Goal: Complete application form

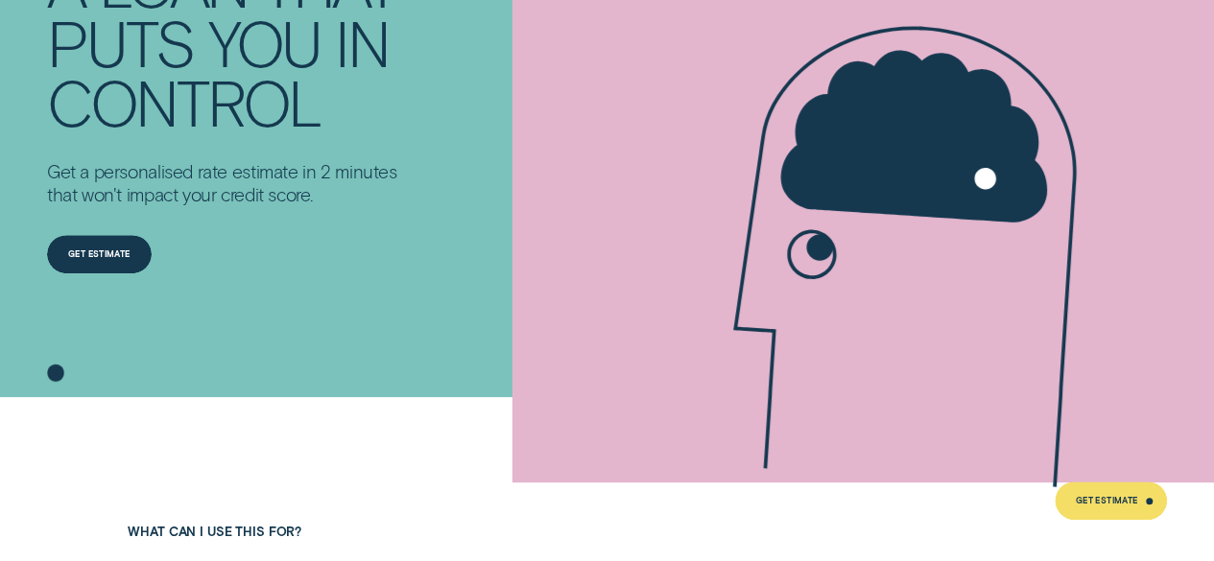
scroll to position [251, 0]
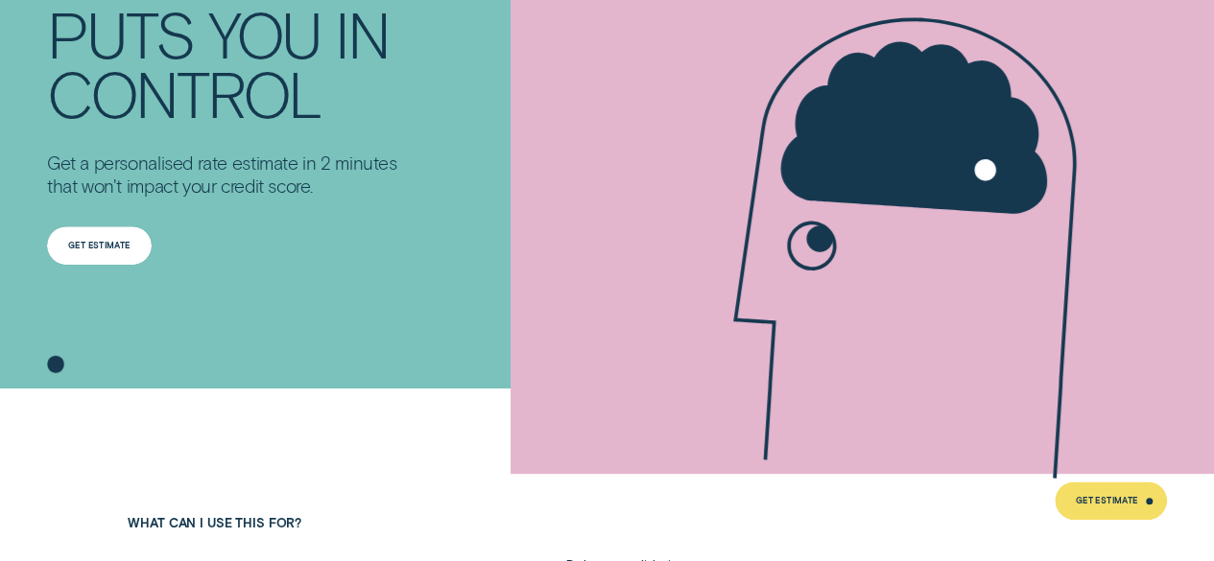
click at [128, 237] on div "Get Estimate" at bounding box center [99, 245] width 105 height 38
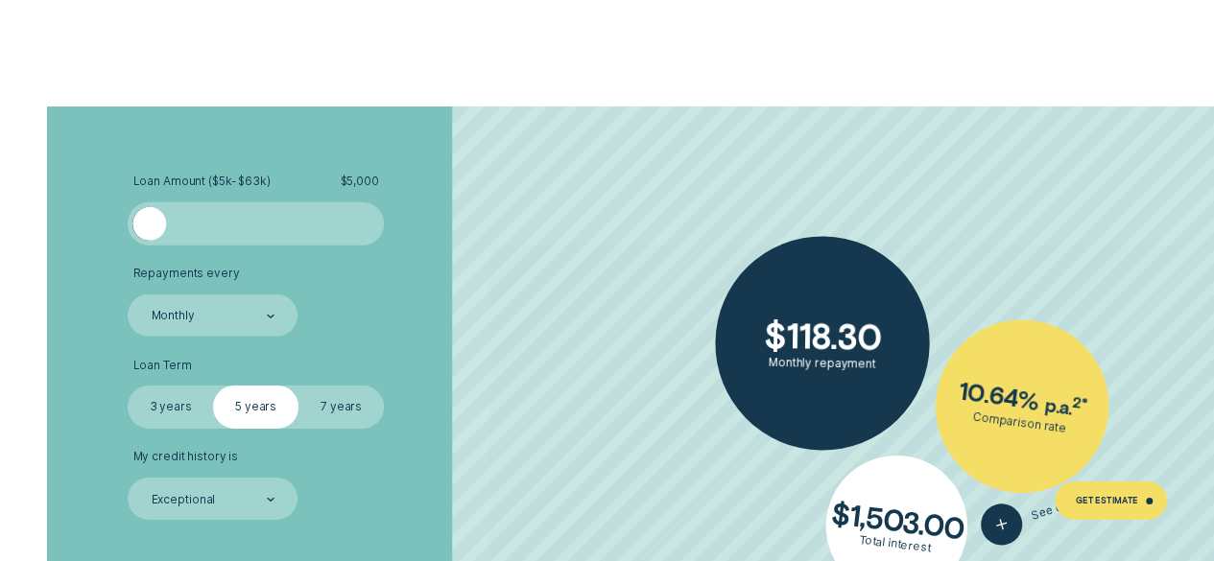
scroll to position [2848, 0]
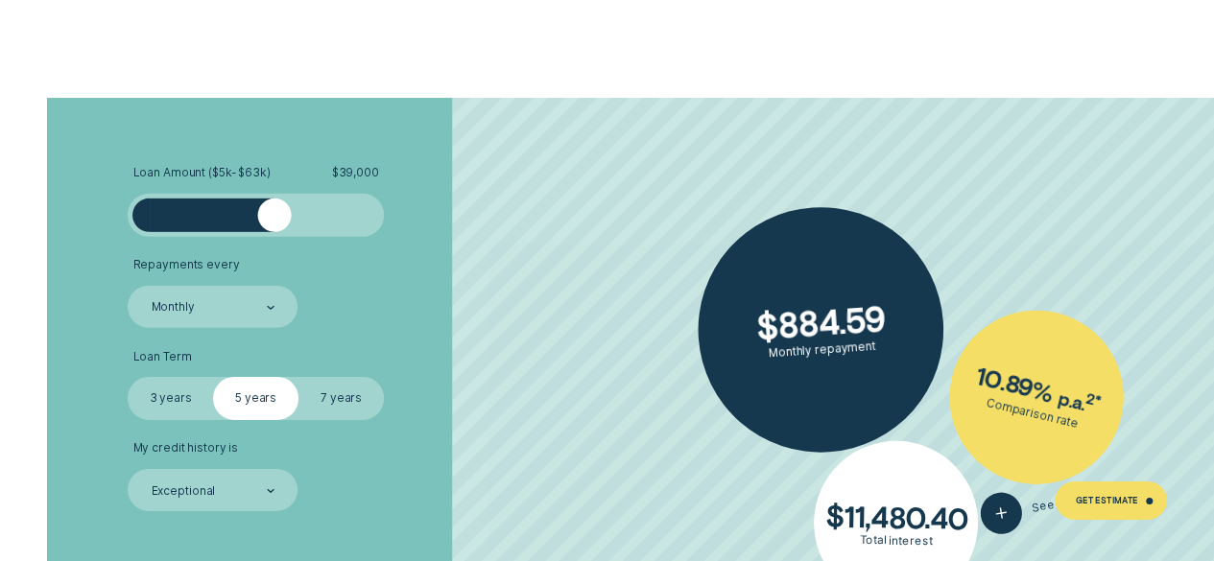
drag, startPoint x: 157, startPoint y: 209, endPoint x: 272, endPoint y: 209, distance: 115.1
click at [272, 209] on div at bounding box center [274, 216] width 35 height 35
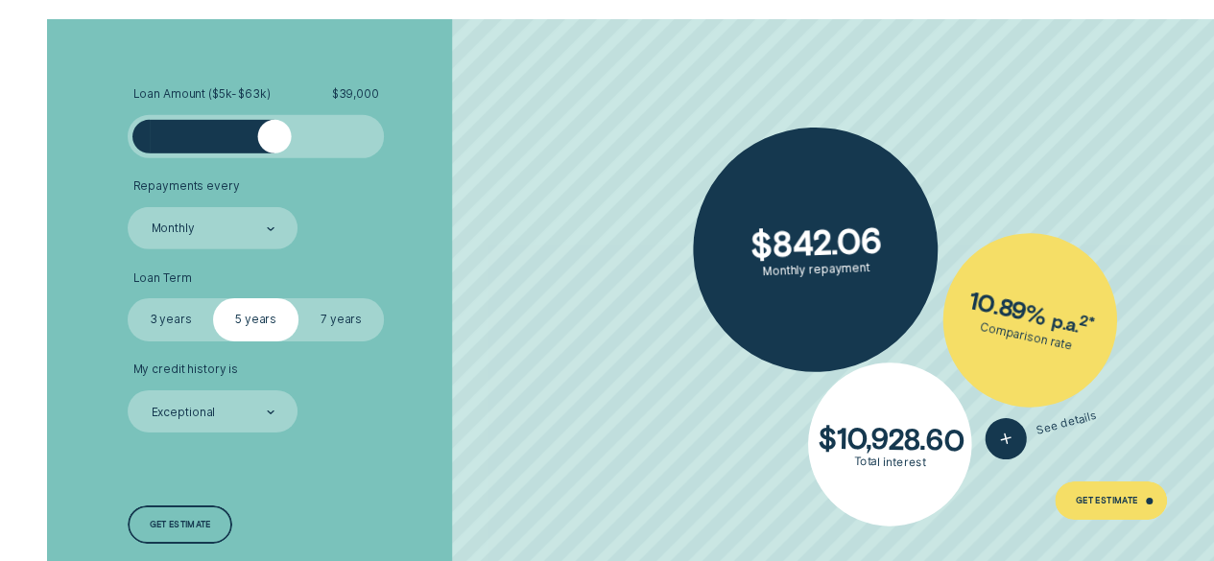
scroll to position [2932, 0]
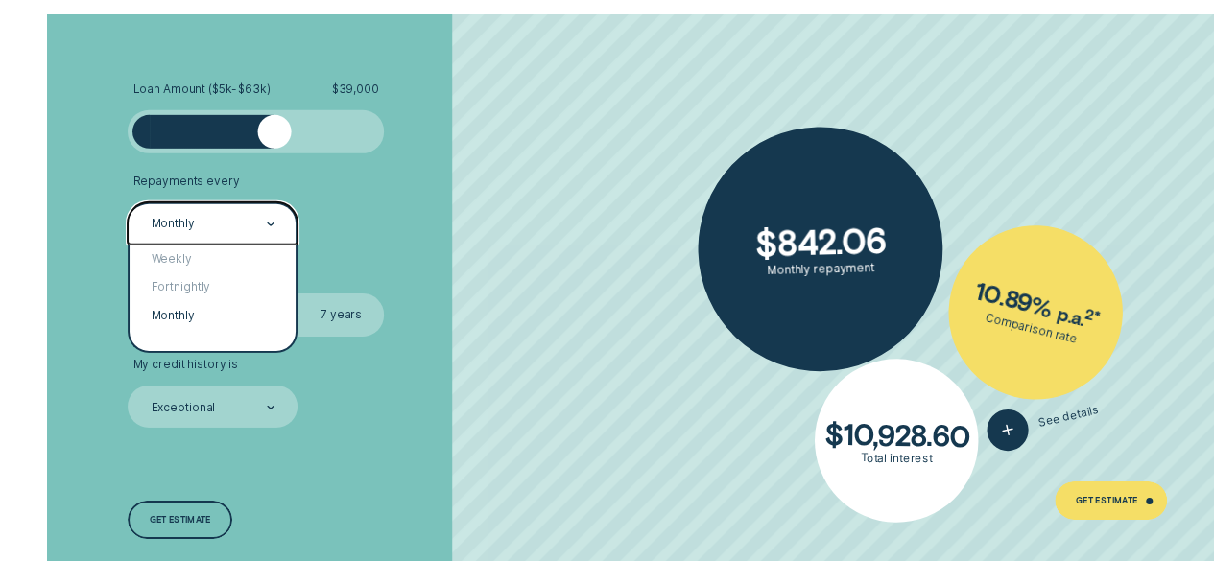
click at [244, 225] on div "Monthly" at bounding box center [213, 224] width 126 height 17
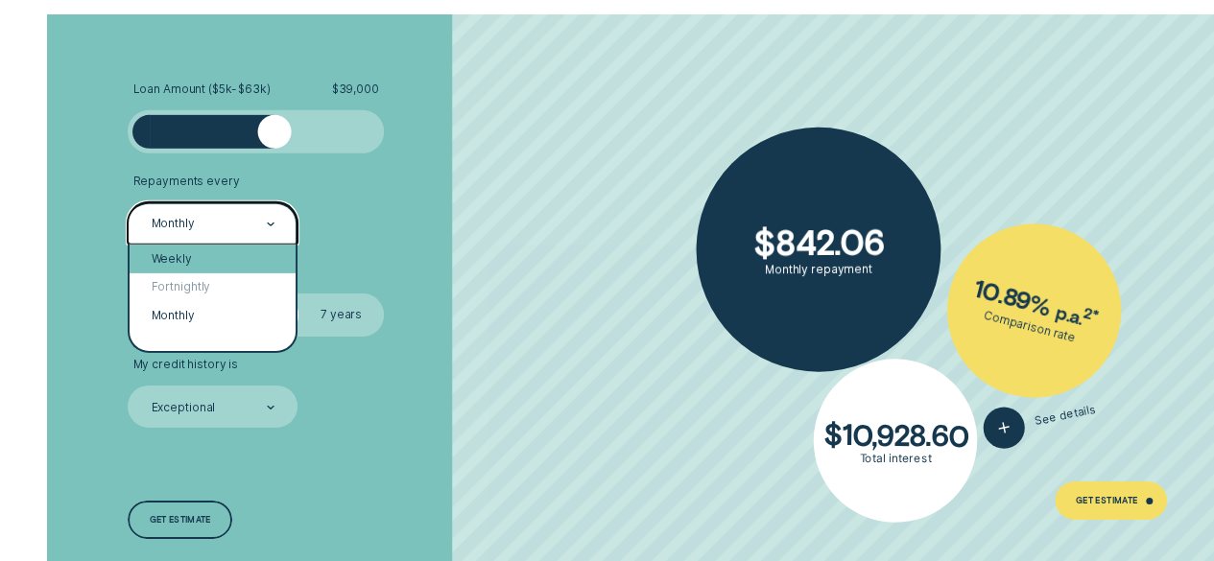
click at [224, 260] on div "Weekly" at bounding box center [213, 259] width 166 height 29
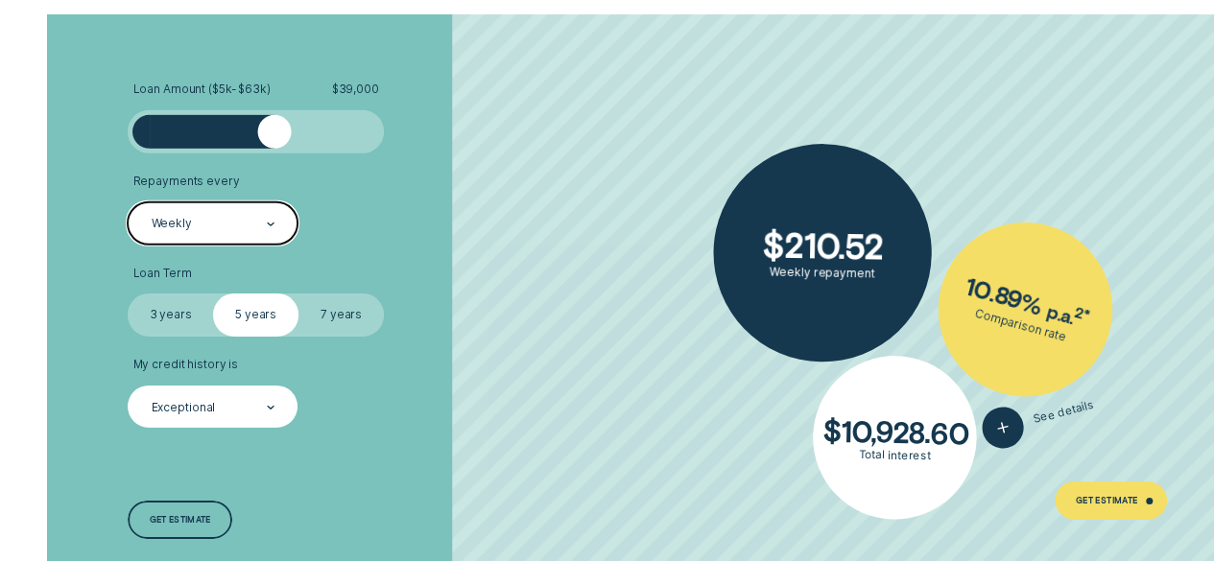
click at [232, 410] on div "Exceptional" at bounding box center [213, 407] width 126 height 17
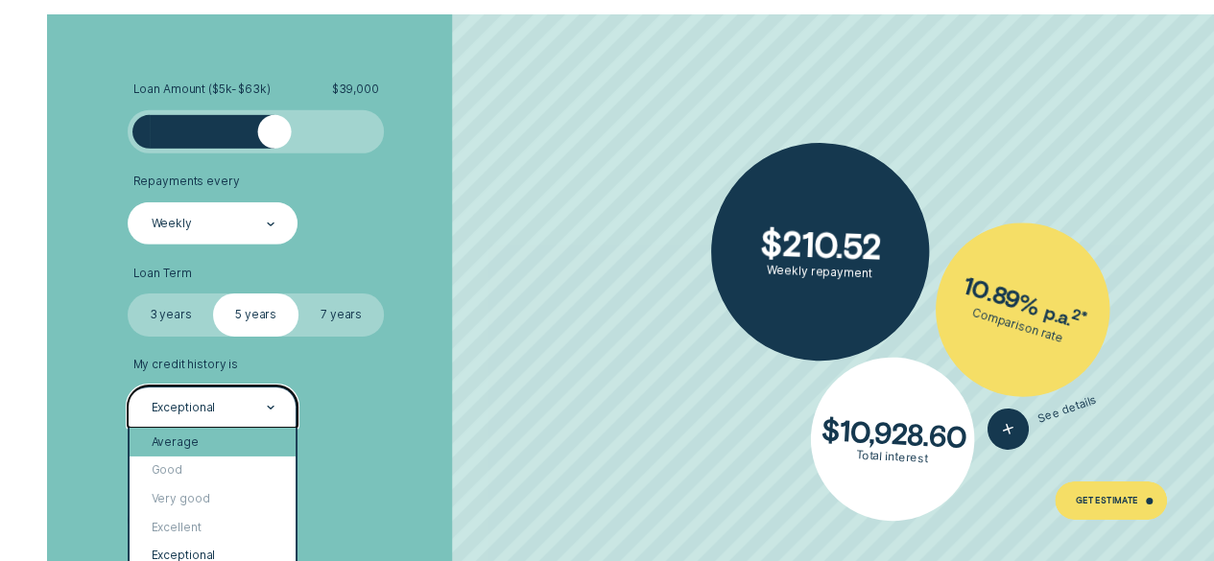
click at [225, 442] on div "Average" at bounding box center [213, 442] width 166 height 29
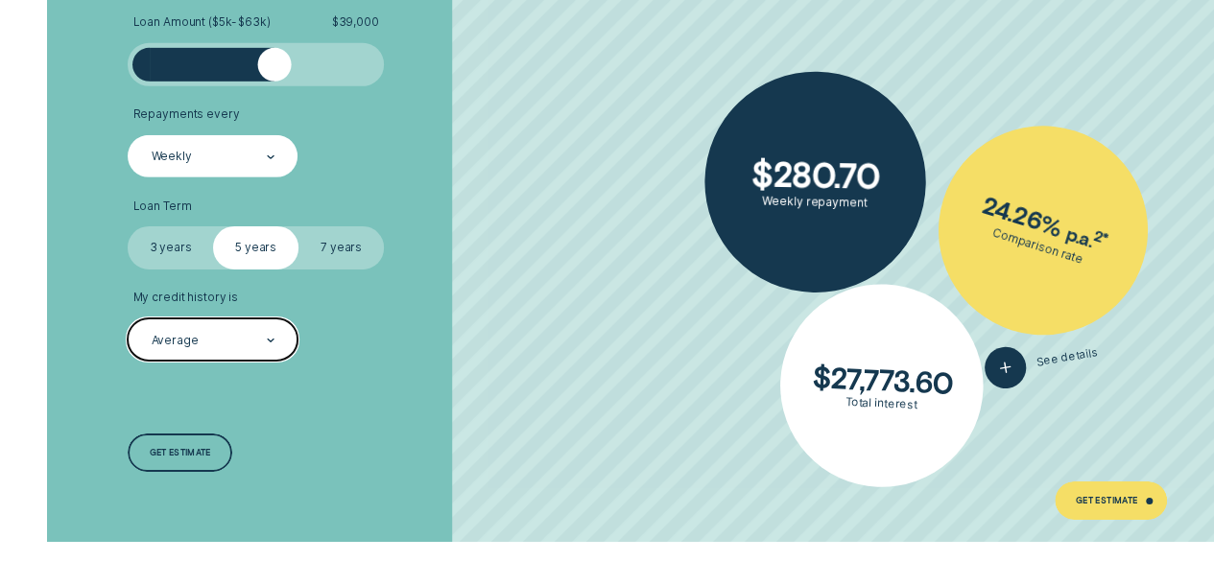
scroll to position [3000, 0]
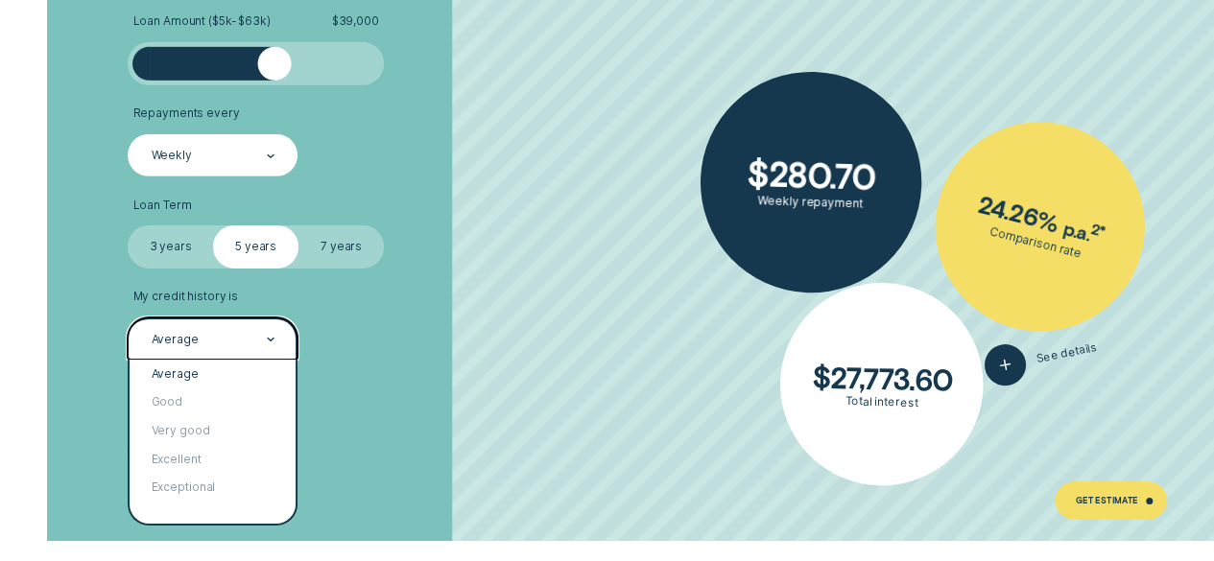
click at [271, 333] on div at bounding box center [271, 339] width 8 height 40
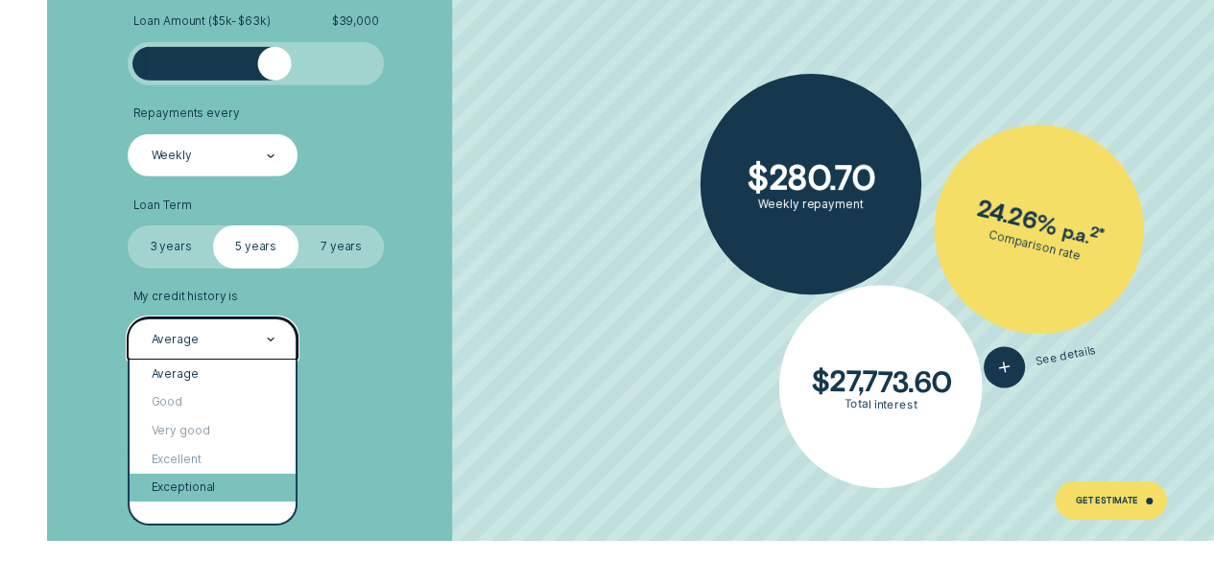
click at [217, 484] on div "Exceptional" at bounding box center [213, 488] width 166 height 29
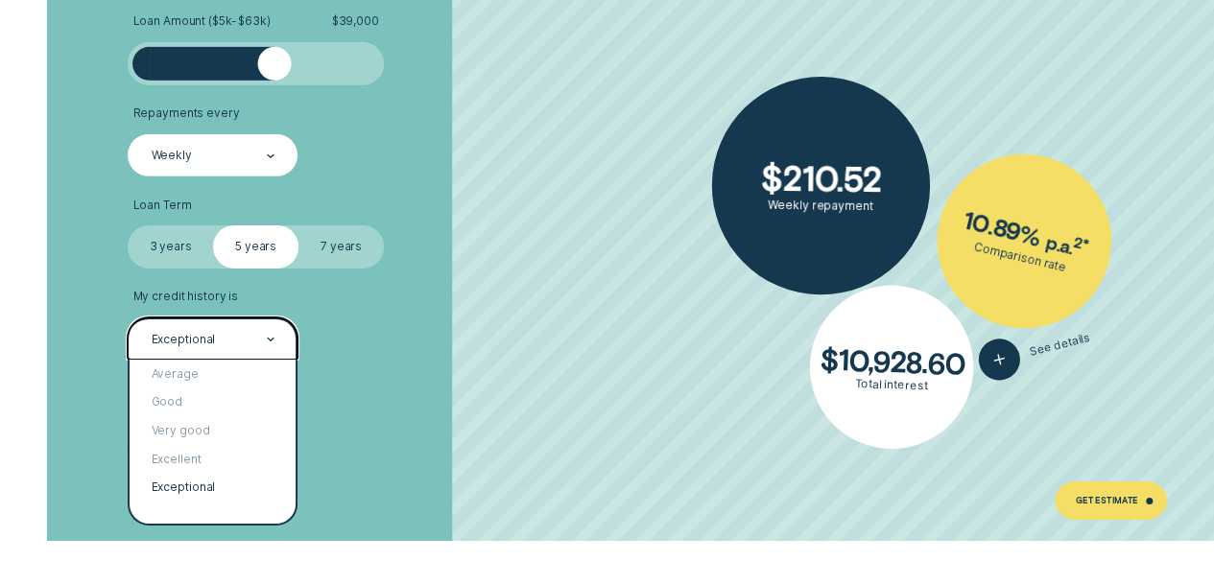
click at [261, 341] on div "Exceptional" at bounding box center [213, 339] width 126 height 17
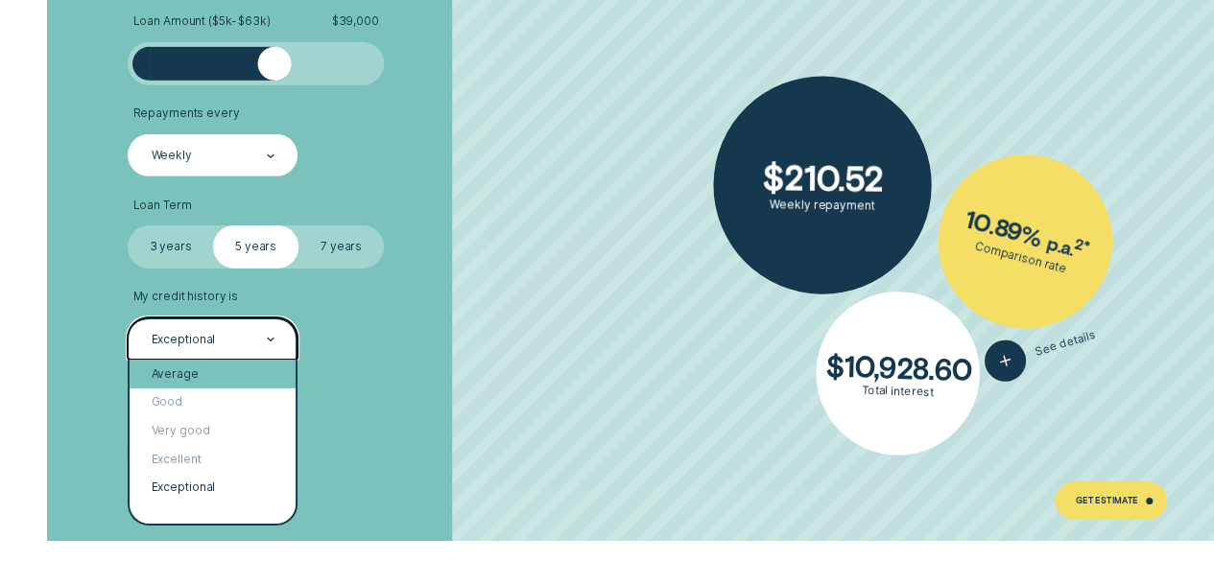
click at [247, 371] on div "Average" at bounding box center [213, 374] width 166 height 29
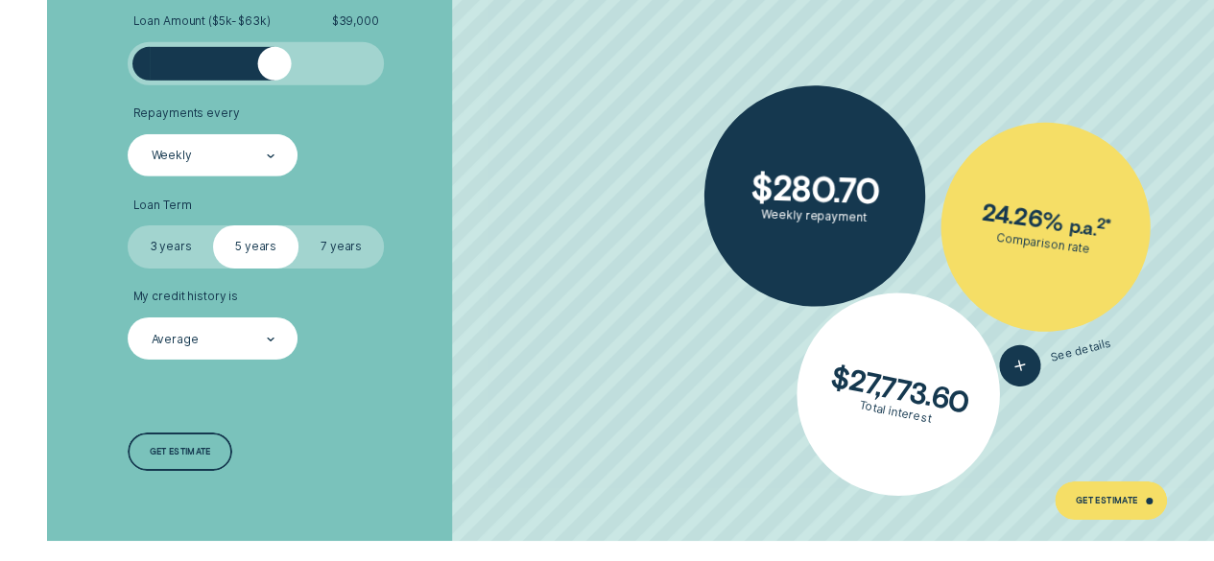
click at [362, 241] on label "7 years" at bounding box center [340, 246] width 85 height 42
click at [298, 225] on input "7 years" at bounding box center [298, 225] width 0 height 0
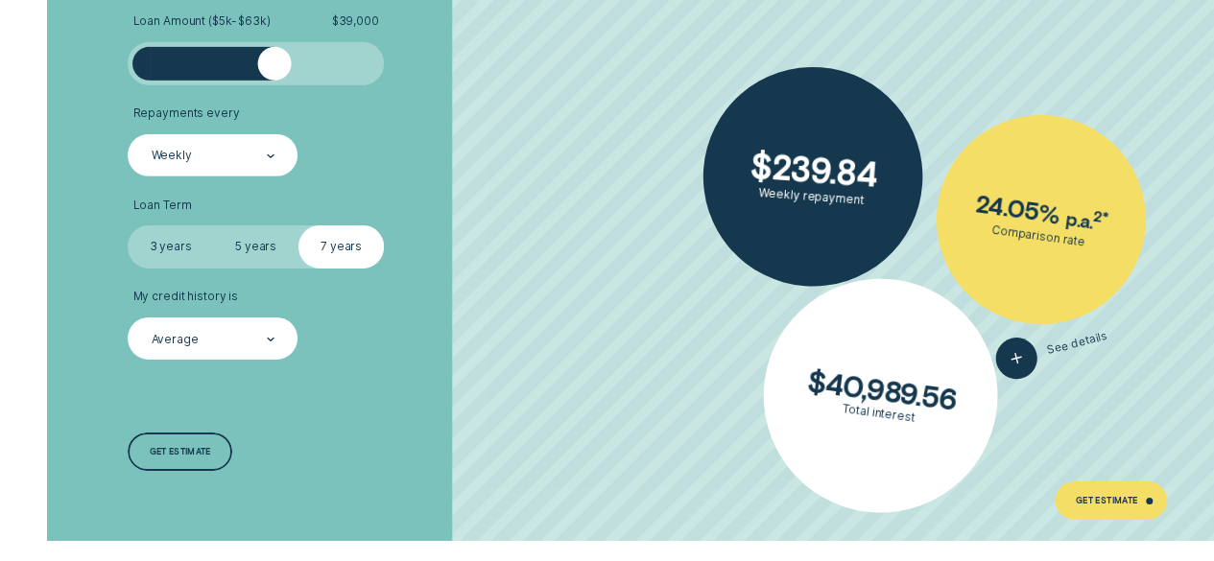
click at [264, 254] on label "5 years" at bounding box center [255, 246] width 85 height 42
click at [213, 225] on input "5 years" at bounding box center [213, 225] width 0 height 0
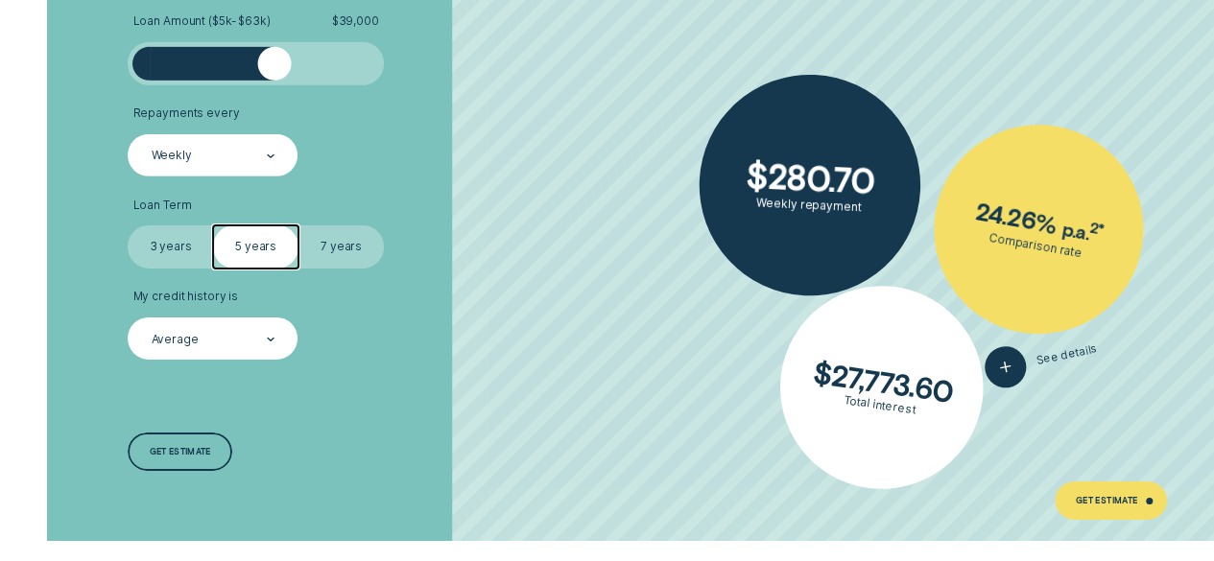
click at [324, 254] on label "7 years" at bounding box center [340, 246] width 85 height 42
click at [298, 225] on input "7 years" at bounding box center [298, 225] width 0 height 0
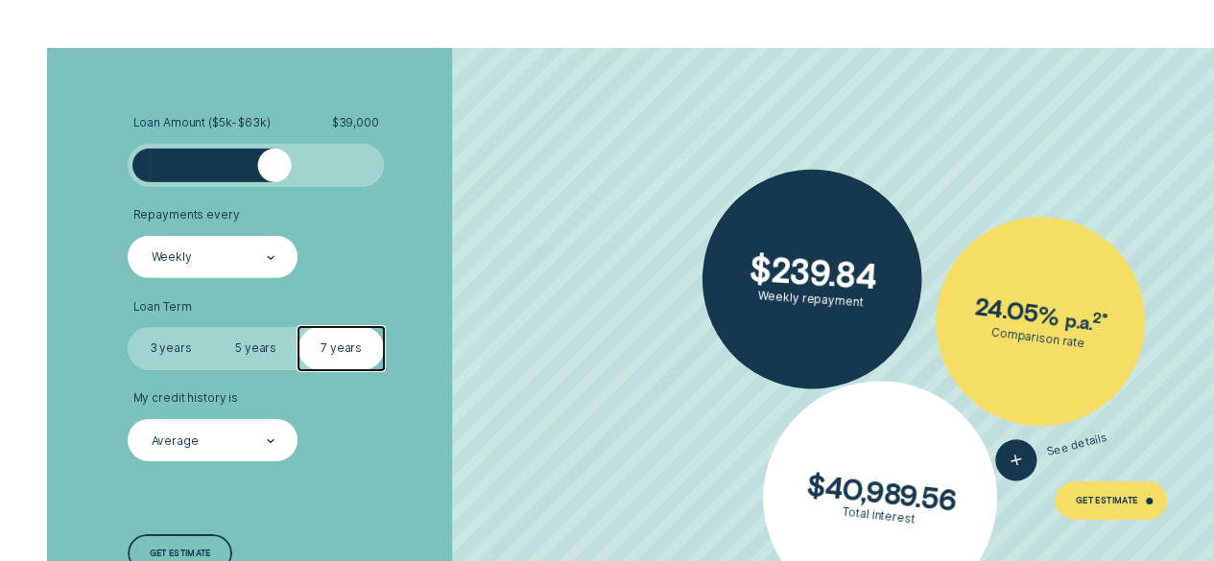
scroll to position [2890, 0]
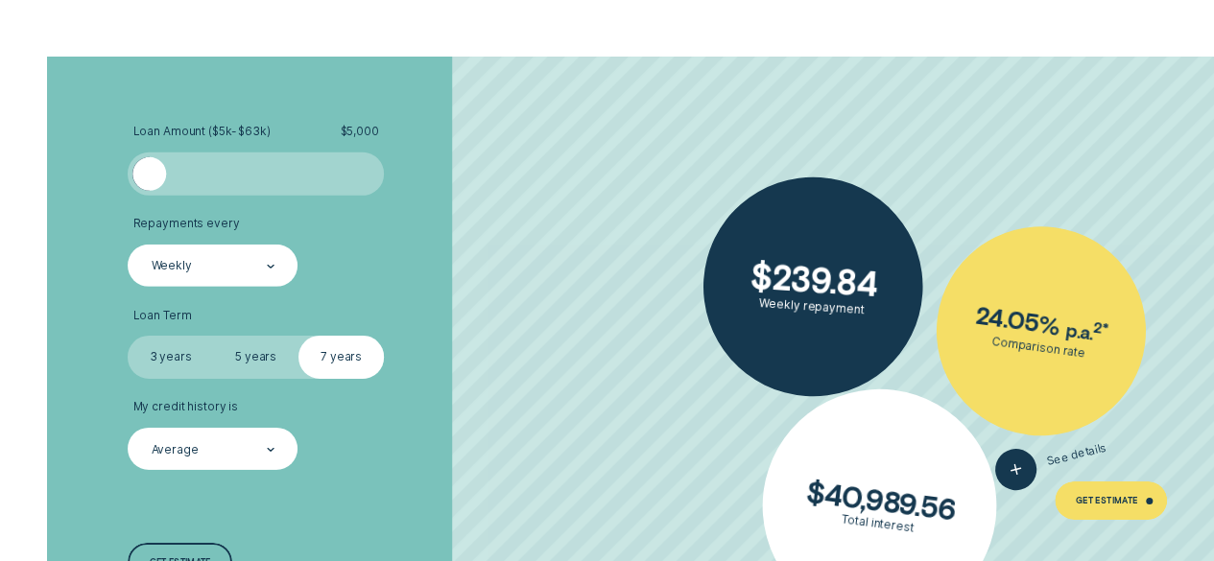
drag, startPoint x: 273, startPoint y: 173, endPoint x: 113, endPoint y: 173, distance: 160.2
click at [113, 173] on div "Loan Amount ( $5k - $63k ) $ 5,000 Repayments every Weekly Loan Term Select Loa…" at bounding box center [606, 354] width 1134 height 595
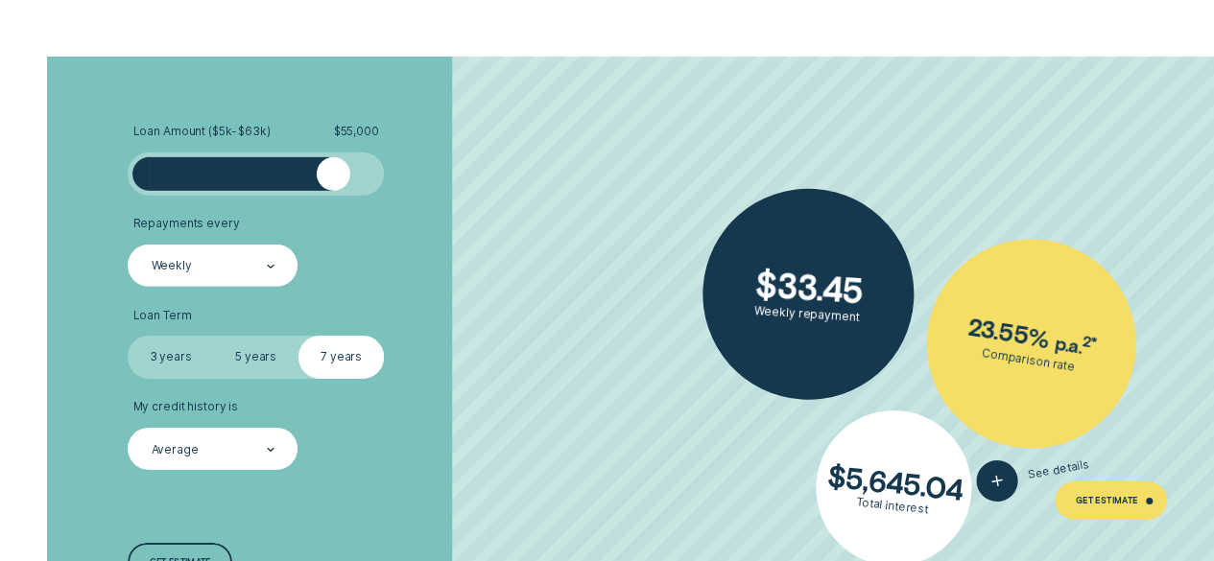
drag, startPoint x: 152, startPoint y: 180, endPoint x: 508, endPoint y: 212, distance: 358.3
click at [508, 212] on ul "Loan Amount ( $5k - $63k ) $ 55,000 Repayments every Weekly Loan Term Select Lo…" at bounding box center [323, 297] width 390 height 345
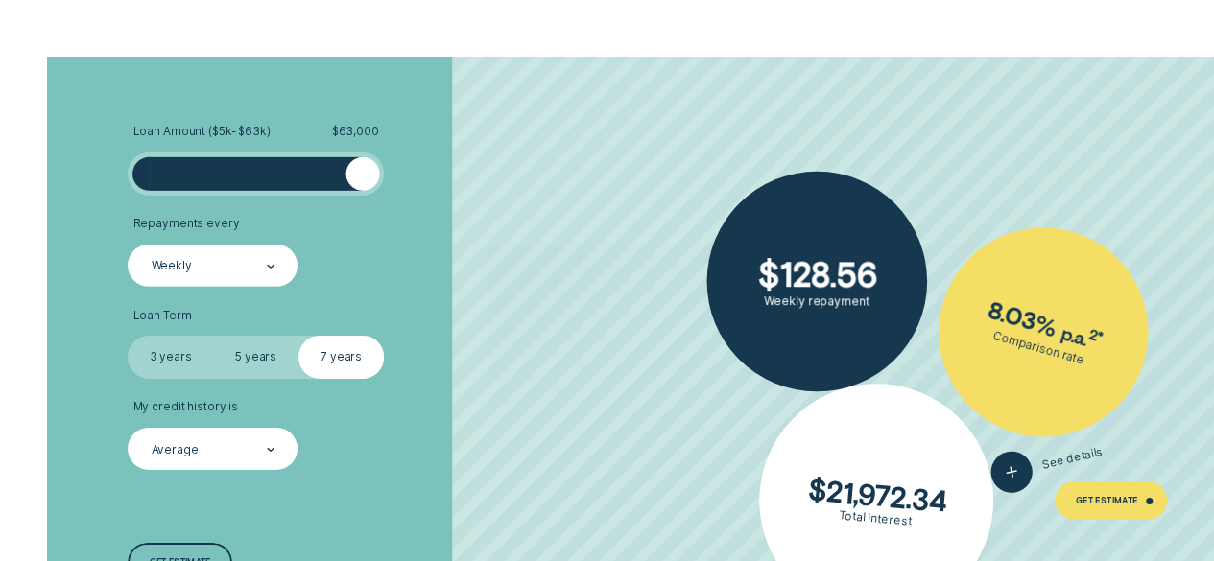
click at [436, 239] on li "Repayments every Weekly" at bounding box center [323, 252] width 390 height 70
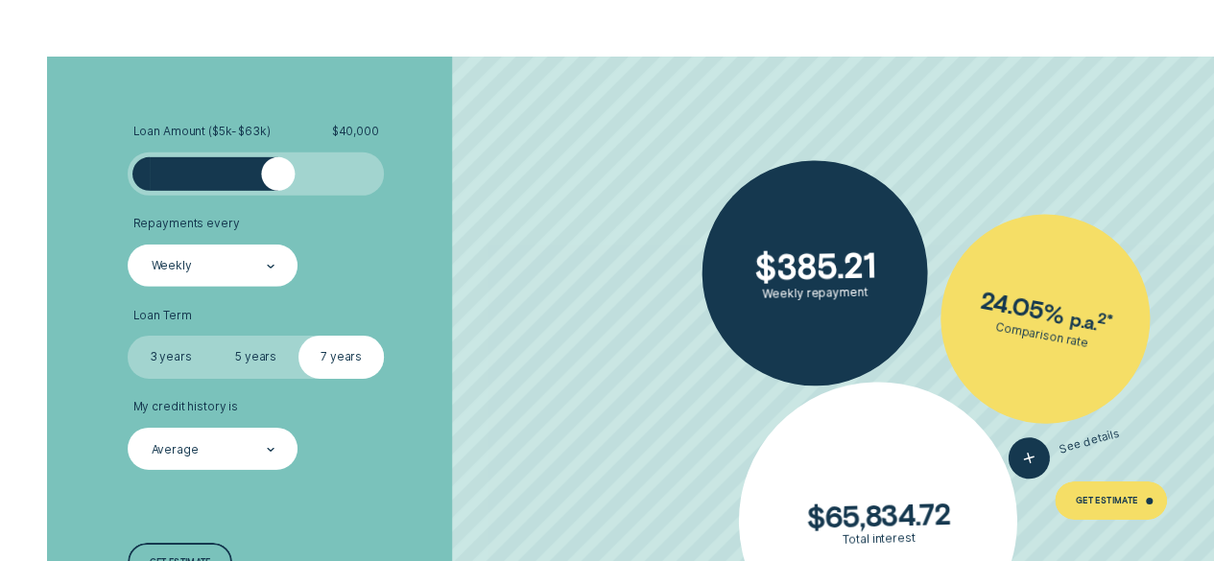
drag, startPoint x: 350, startPoint y: 170, endPoint x: 253, endPoint y: 177, distance: 97.2
click at [261, 177] on div at bounding box center [278, 174] width 35 height 35
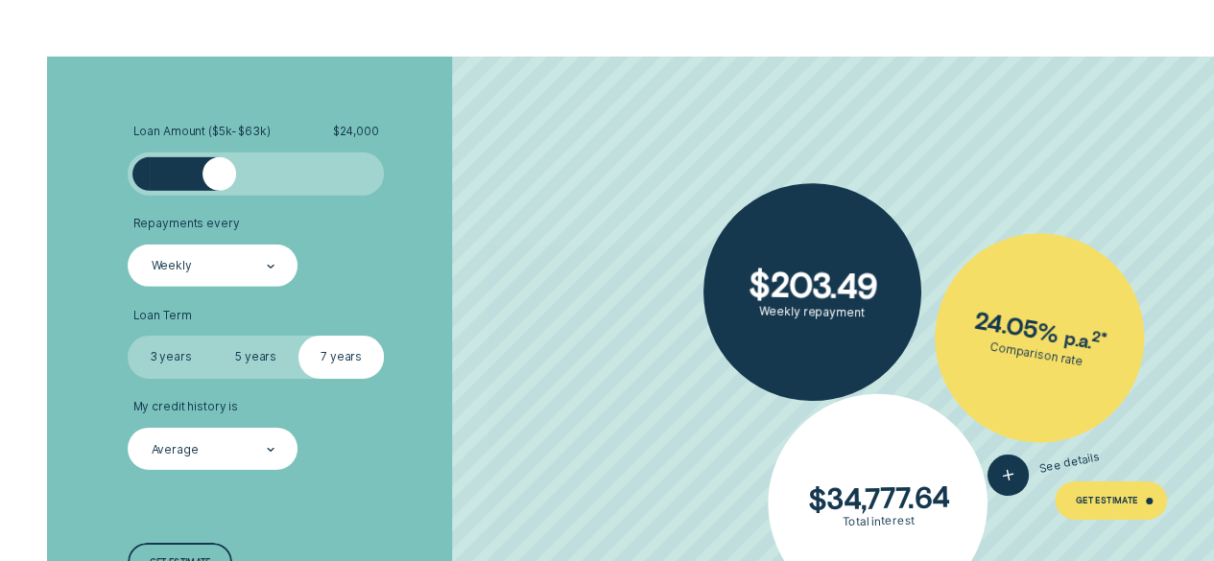
drag, startPoint x: 253, startPoint y: 177, endPoint x: 219, endPoint y: 177, distance: 34.5
click at [219, 177] on div at bounding box center [219, 174] width 35 height 35
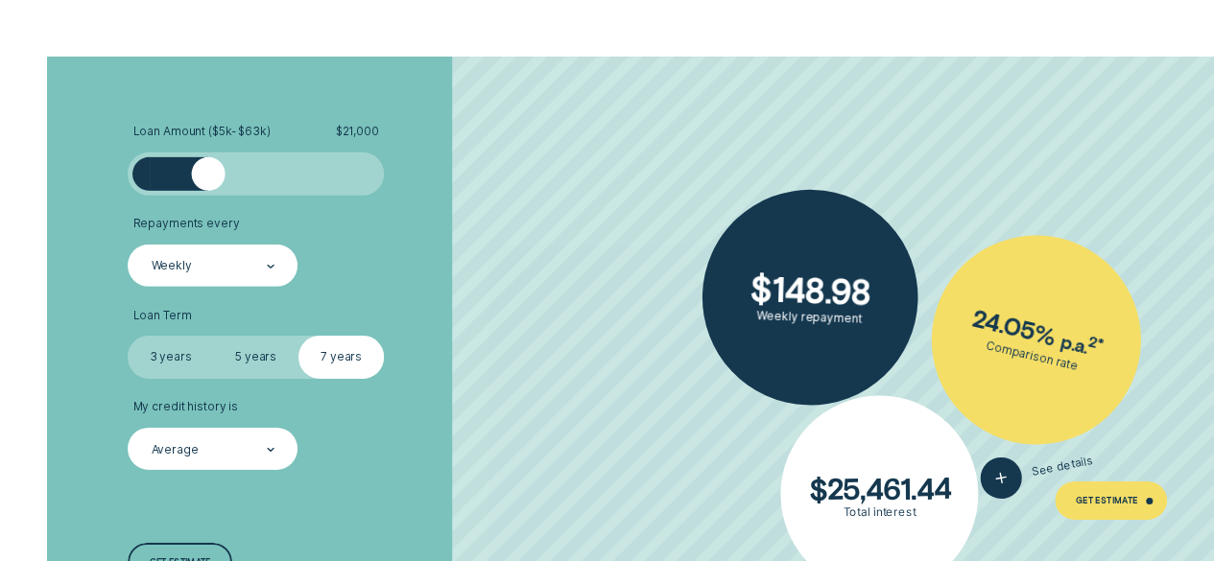
drag, startPoint x: 219, startPoint y: 178, endPoint x: 201, endPoint y: 179, distance: 18.3
click at [201, 179] on div at bounding box center [208, 174] width 35 height 35
